Goal: Task Accomplishment & Management: Manage account settings

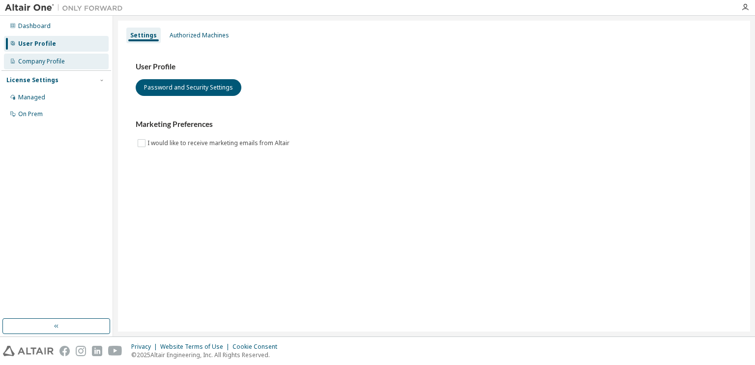
click at [70, 56] on div "Company Profile" at bounding box center [56, 62] width 105 height 16
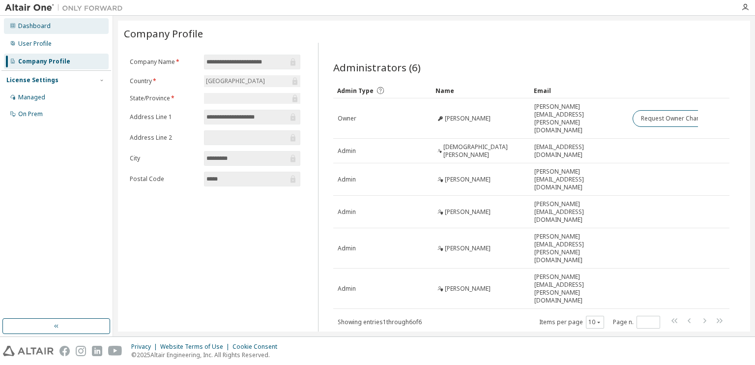
click at [45, 26] on div "Dashboard" at bounding box center [34, 26] width 32 height 8
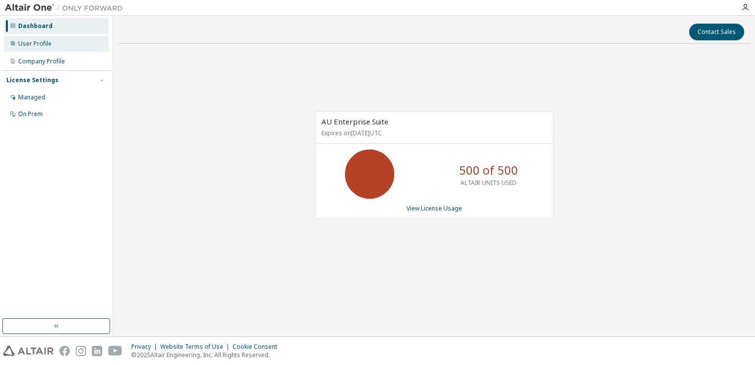
click at [39, 48] on div "User Profile" at bounding box center [56, 44] width 105 height 16
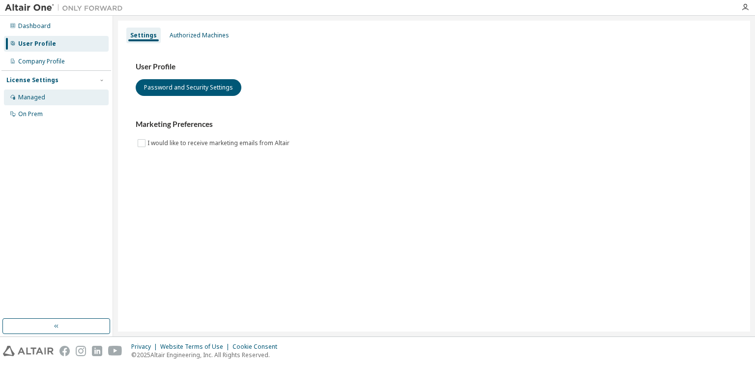
click at [32, 99] on div "Managed" at bounding box center [31, 97] width 27 height 8
